Goal: Information Seeking & Learning: Learn about a topic

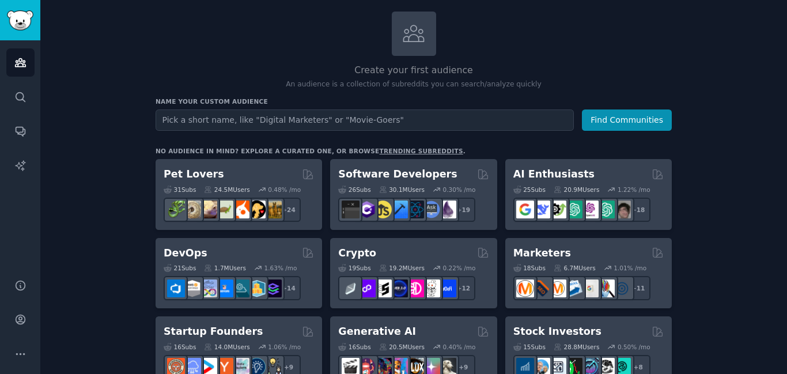
scroll to position [125, 0]
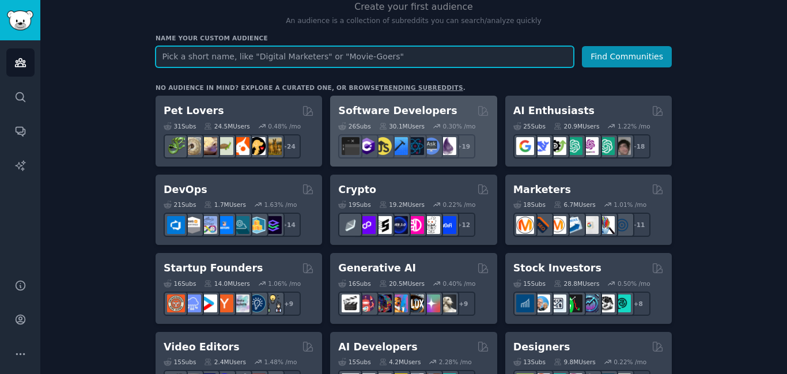
paste input "GLP-1 weight loss treatments"
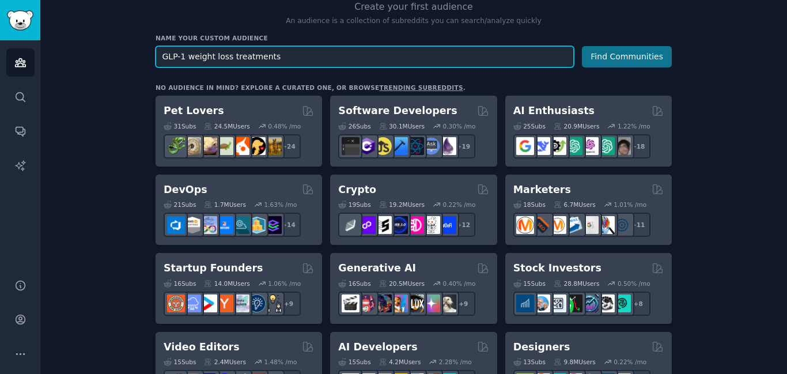
type input "GLP-1 weight loss treatments"
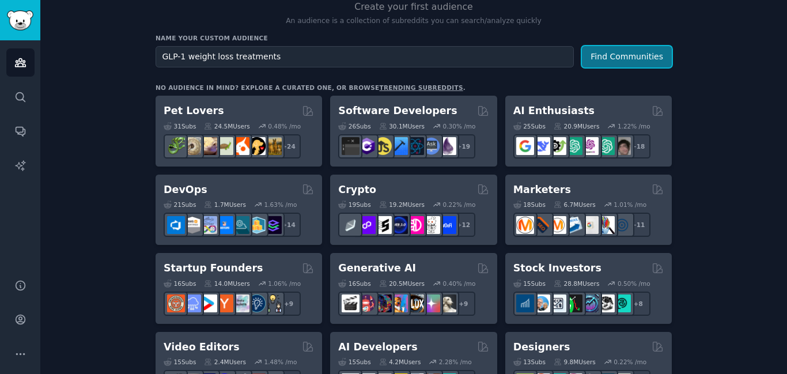
click at [633, 61] on button "Find Communities" at bounding box center [627, 56] width 90 height 21
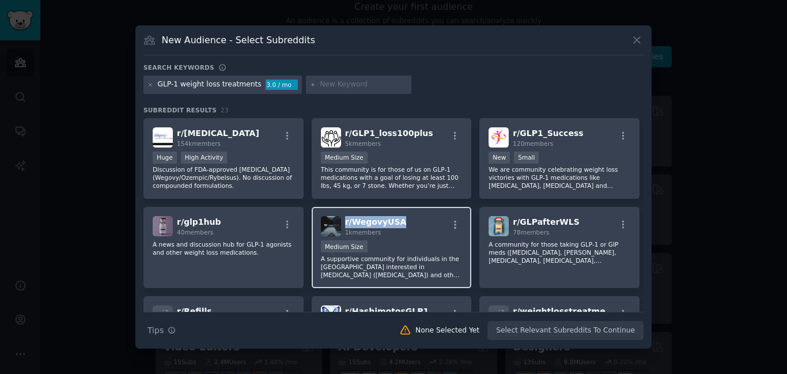
drag, startPoint x: 403, startPoint y: 221, endPoint x: 343, endPoint y: 224, distance: 60.6
click at [343, 224] on div "r/ WegovyUSA 1k members" at bounding box center [392, 226] width 142 height 20
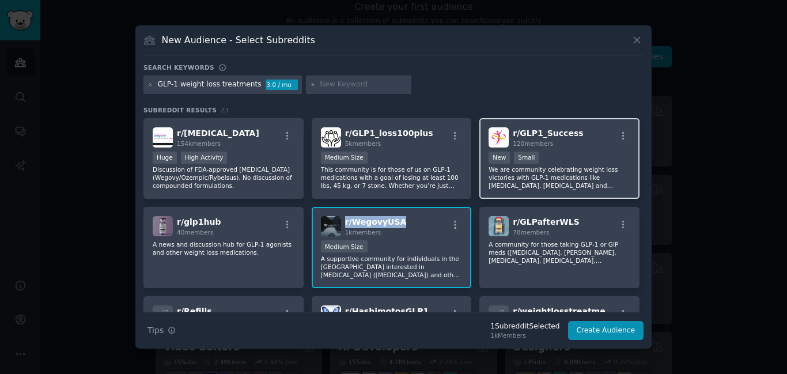
click at [578, 130] on div "r/ GLP1_Success 120 members" at bounding box center [560, 137] width 142 height 20
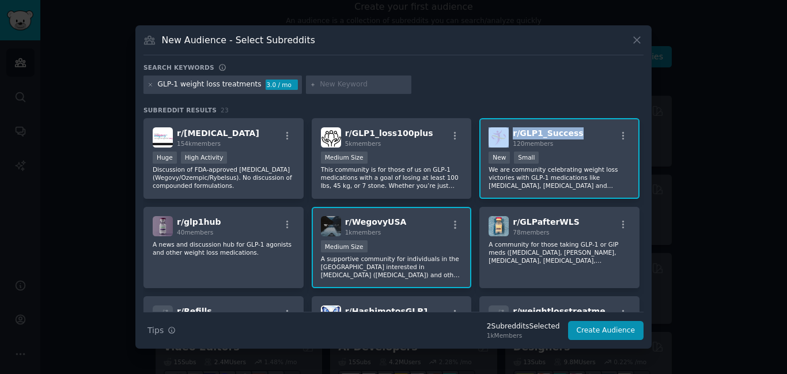
drag, startPoint x: 572, startPoint y: 127, endPoint x: 508, endPoint y: 133, distance: 64.8
click at [508, 133] on div "r/ GLP1_Success 120 members" at bounding box center [560, 137] width 142 height 20
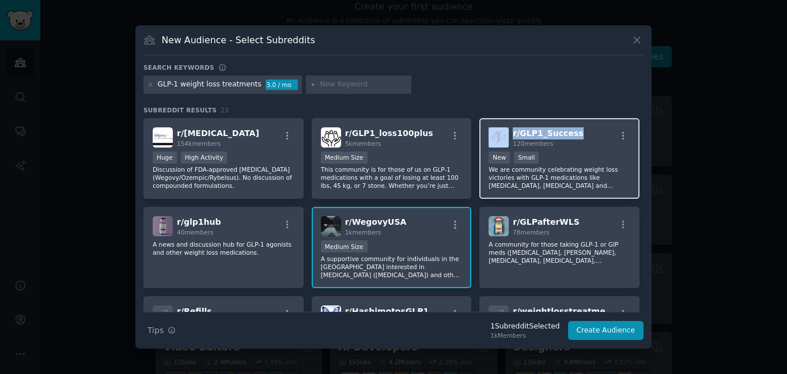
copy div "r/ GLP1_Success"
